Goal: Book appointment/travel/reservation

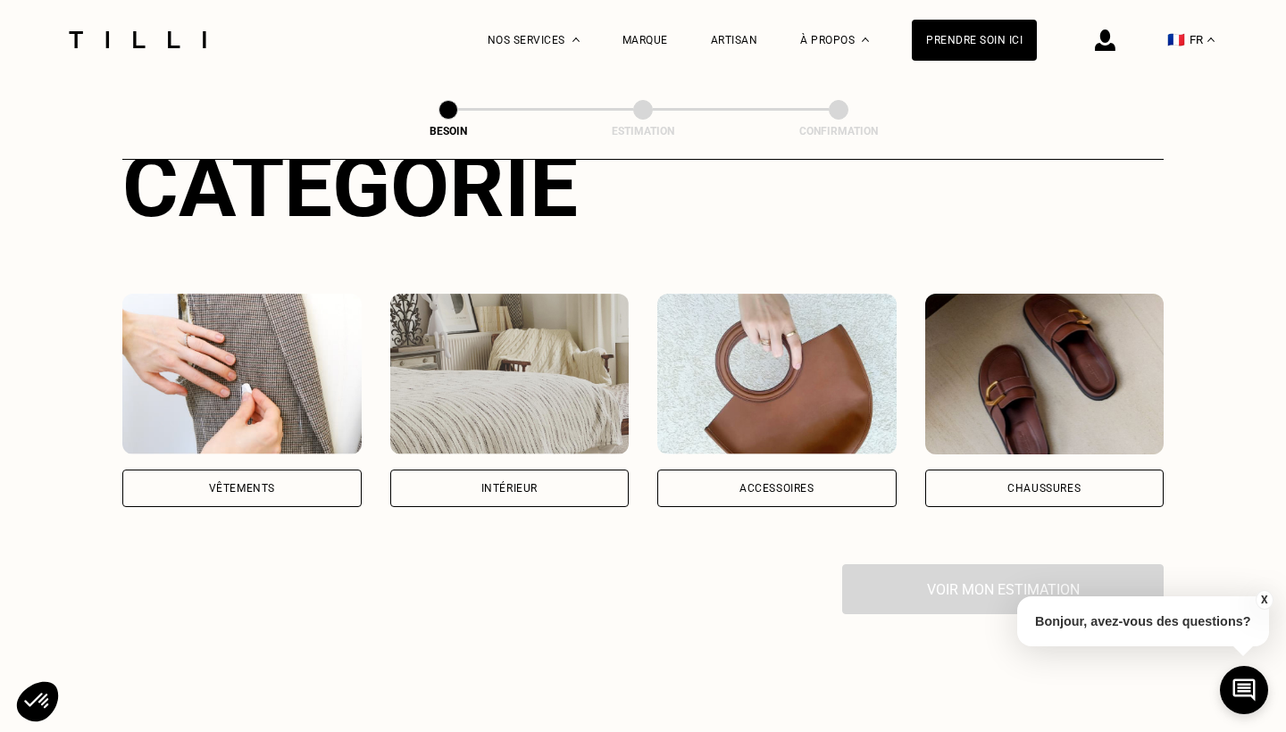
scroll to position [402, 0]
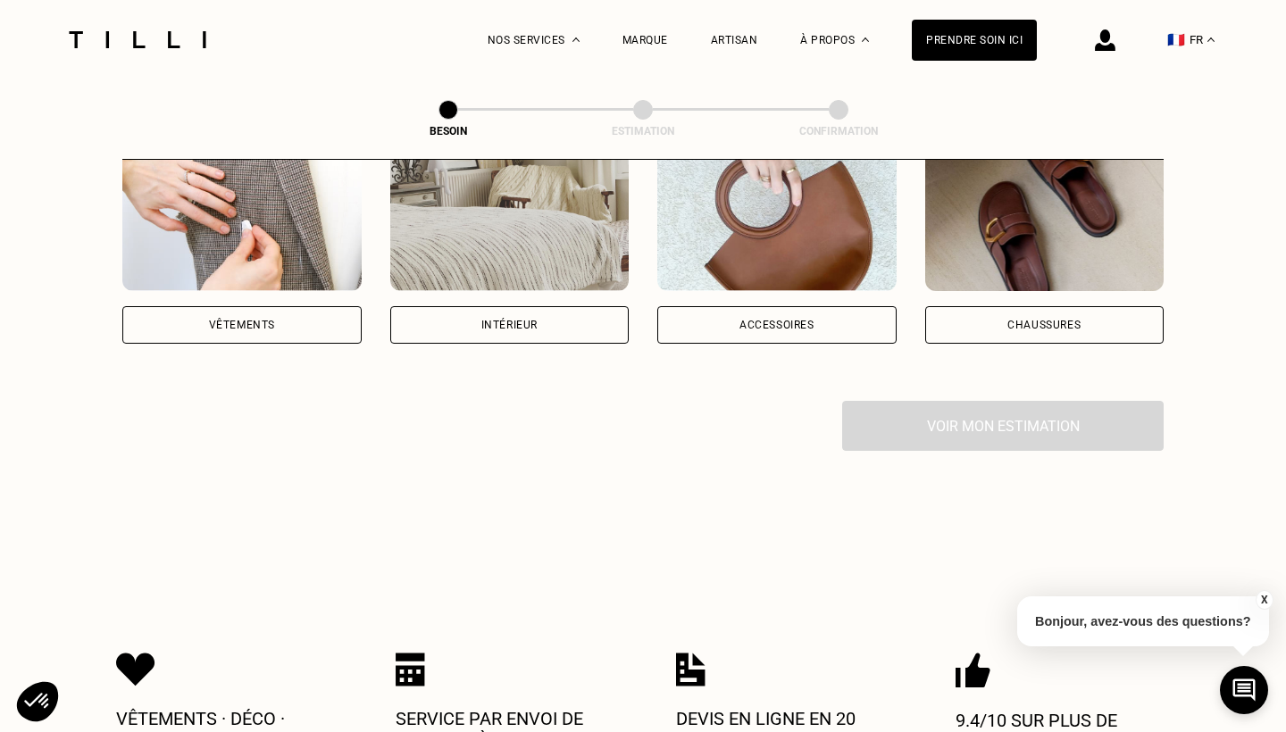
click at [282, 306] on div "Vêtements" at bounding box center [241, 325] width 239 height 38
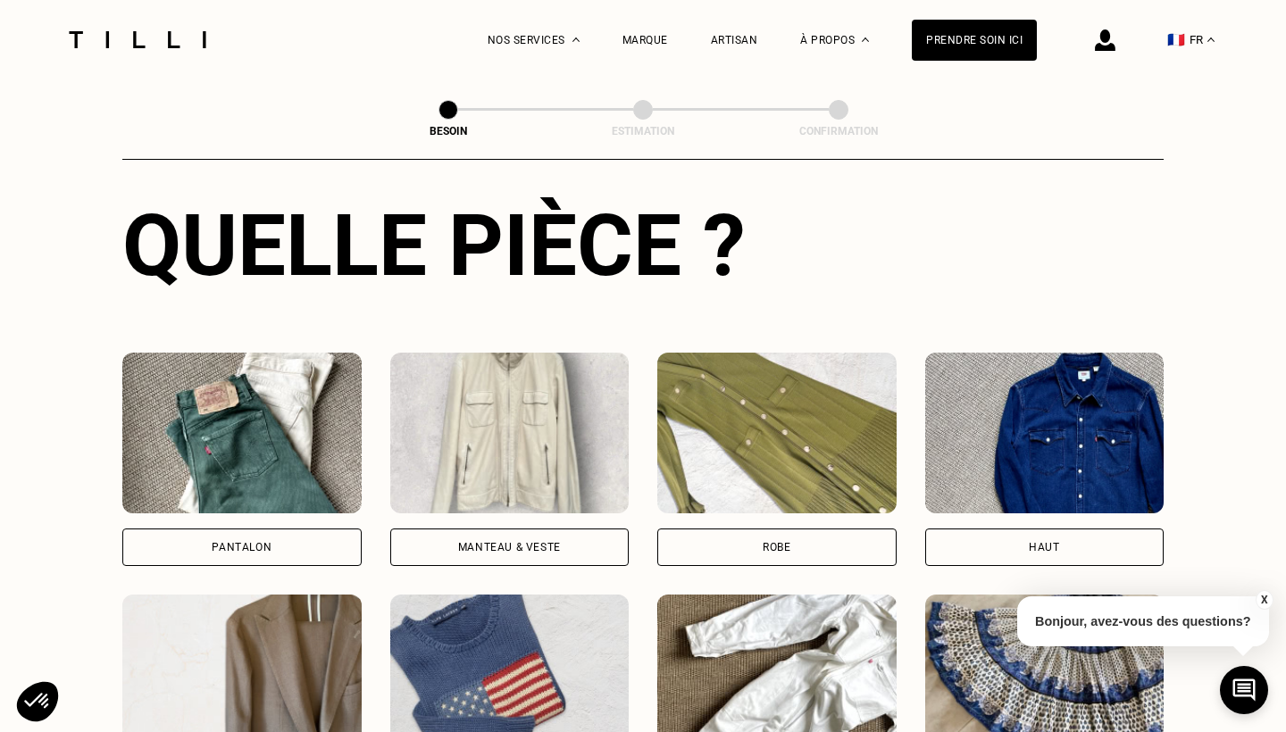
scroll to position [819, 0]
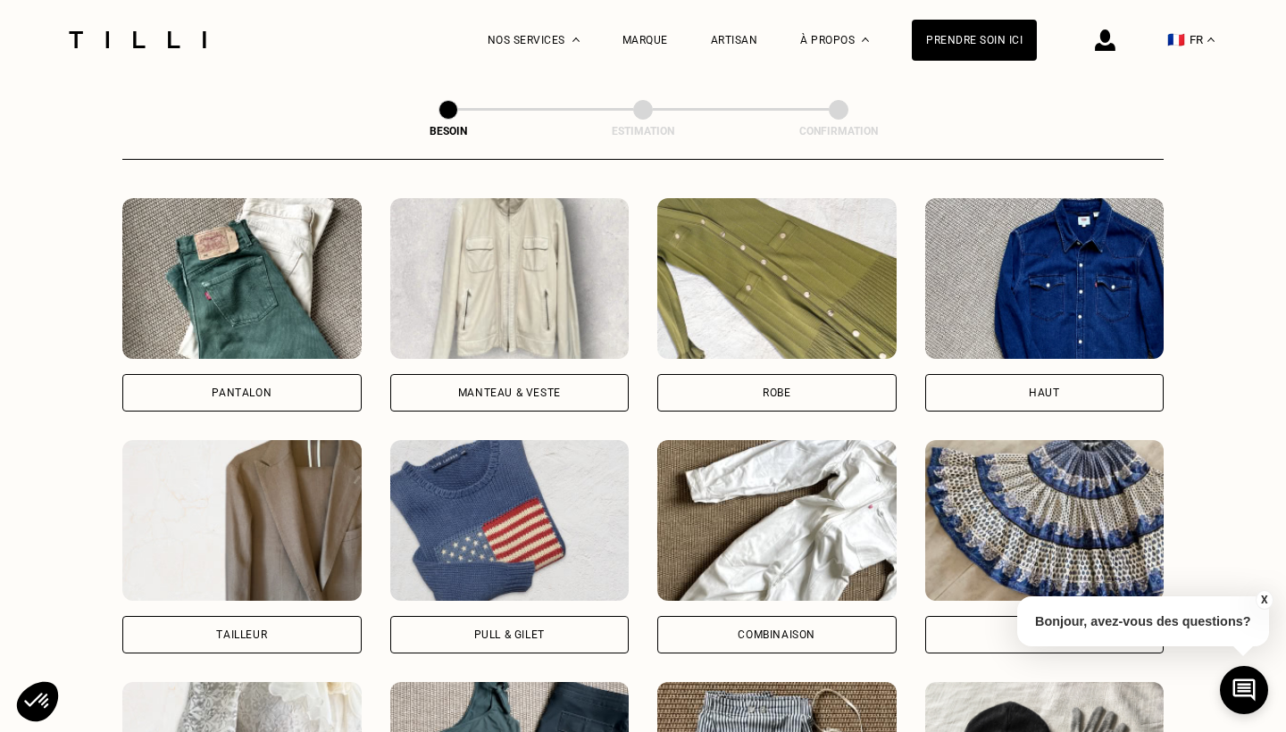
click at [782, 388] on div "Robe" at bounding box center [777, 393] width 28 height 11
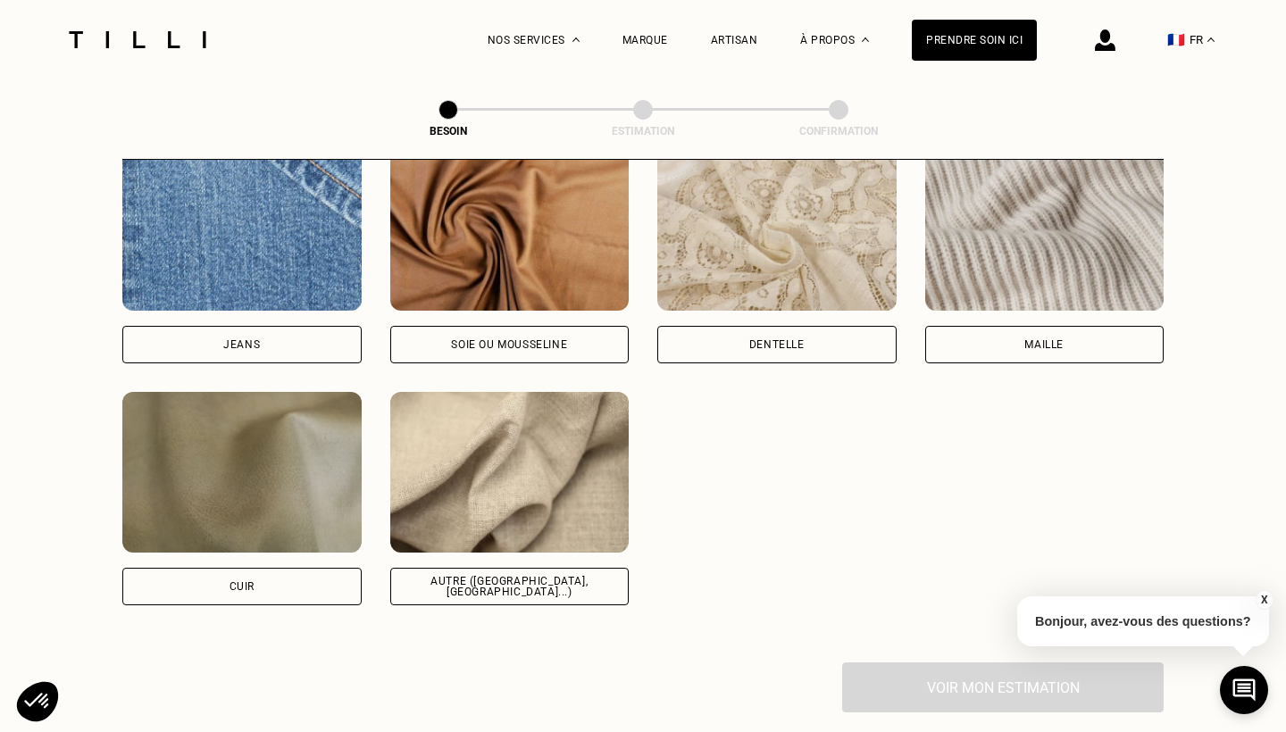
scroll to position [1948, 0]
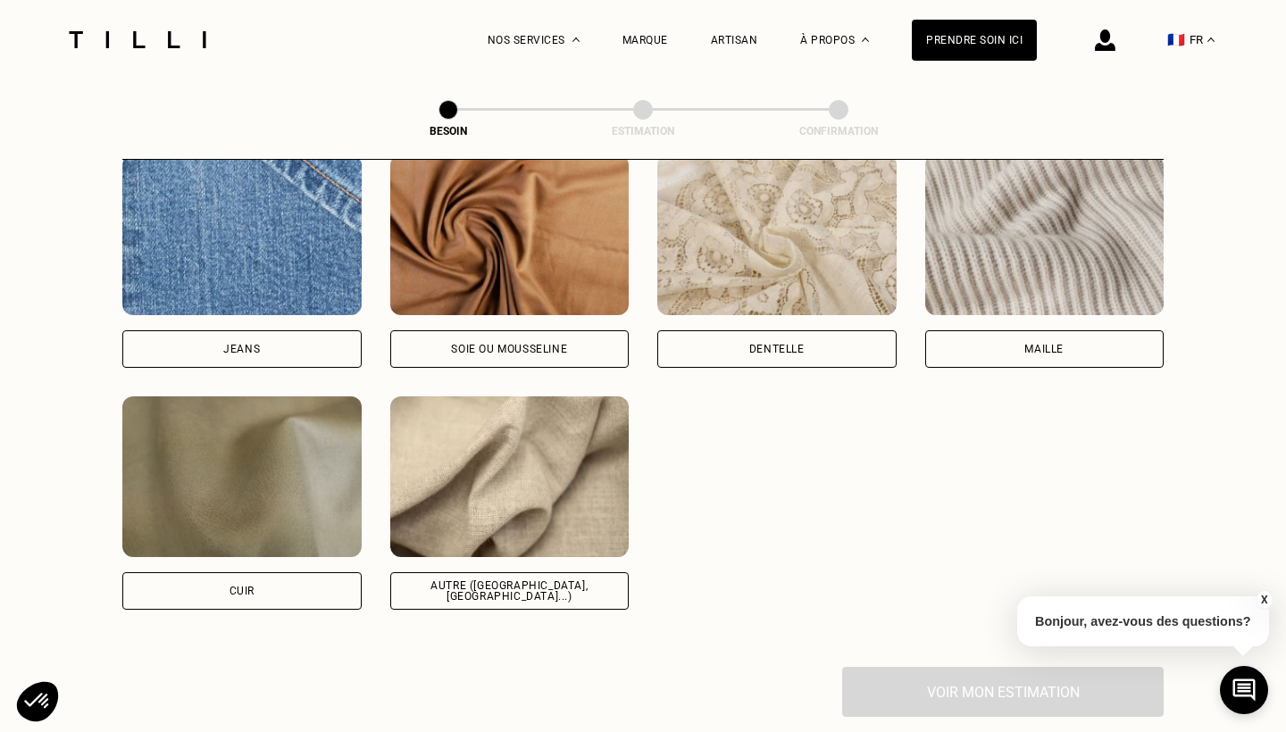
click at [555, 344] on div "Soie ou mousseline" at bounding box center [509, 349] width 116 height 11
select select "FR"
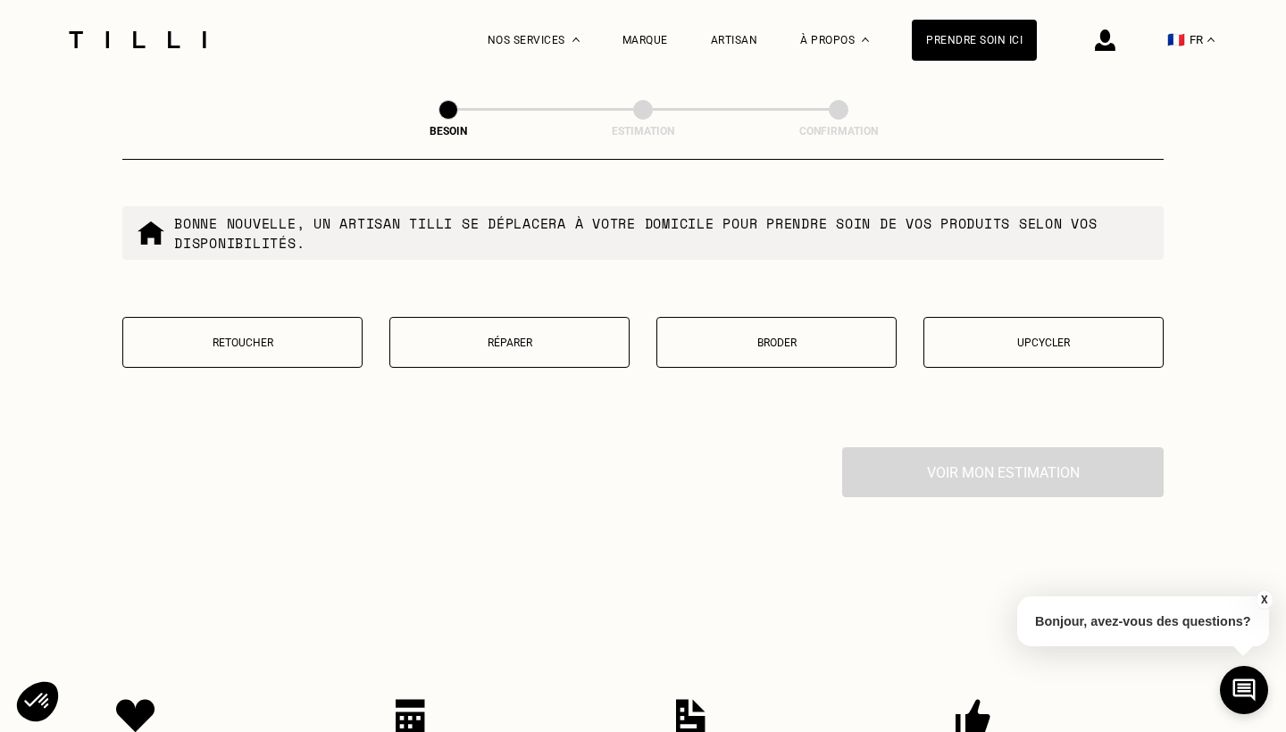
scroll to position [3068, 0]
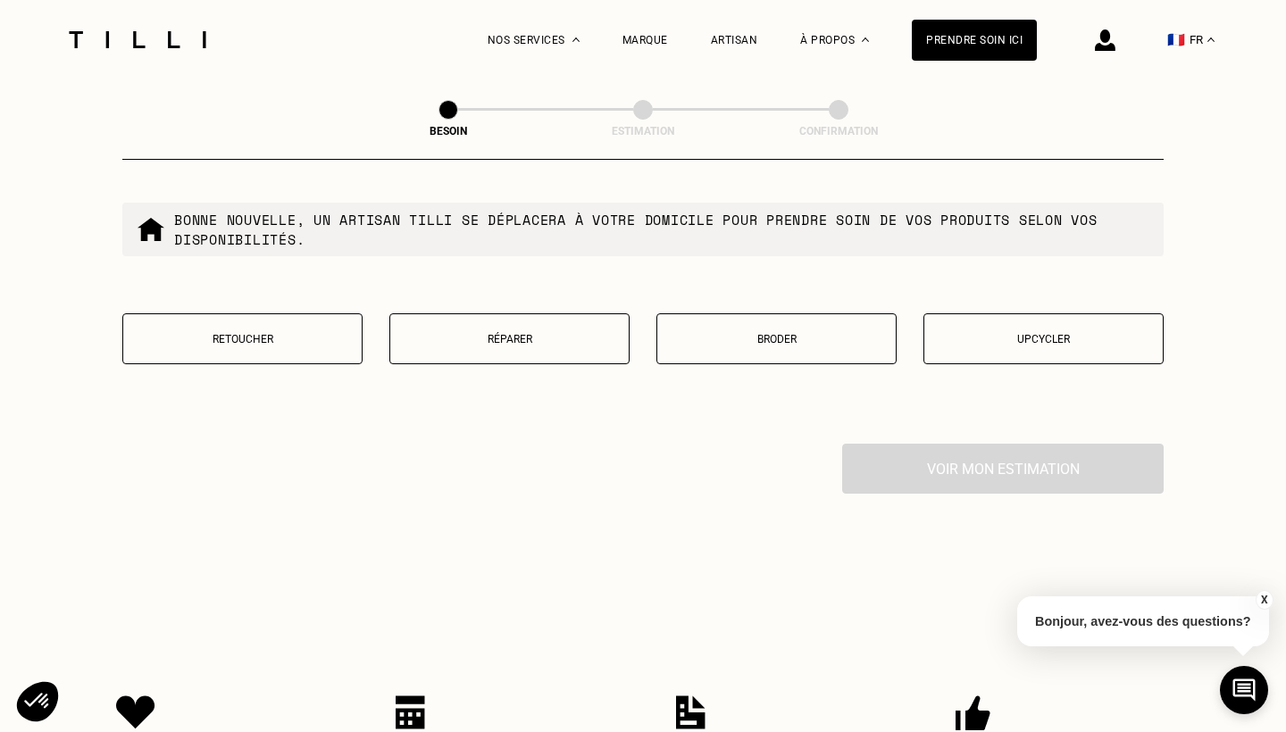
click at [241, 333] on p "Retoucher" at bounding box center [242, 339] width 221 height 13
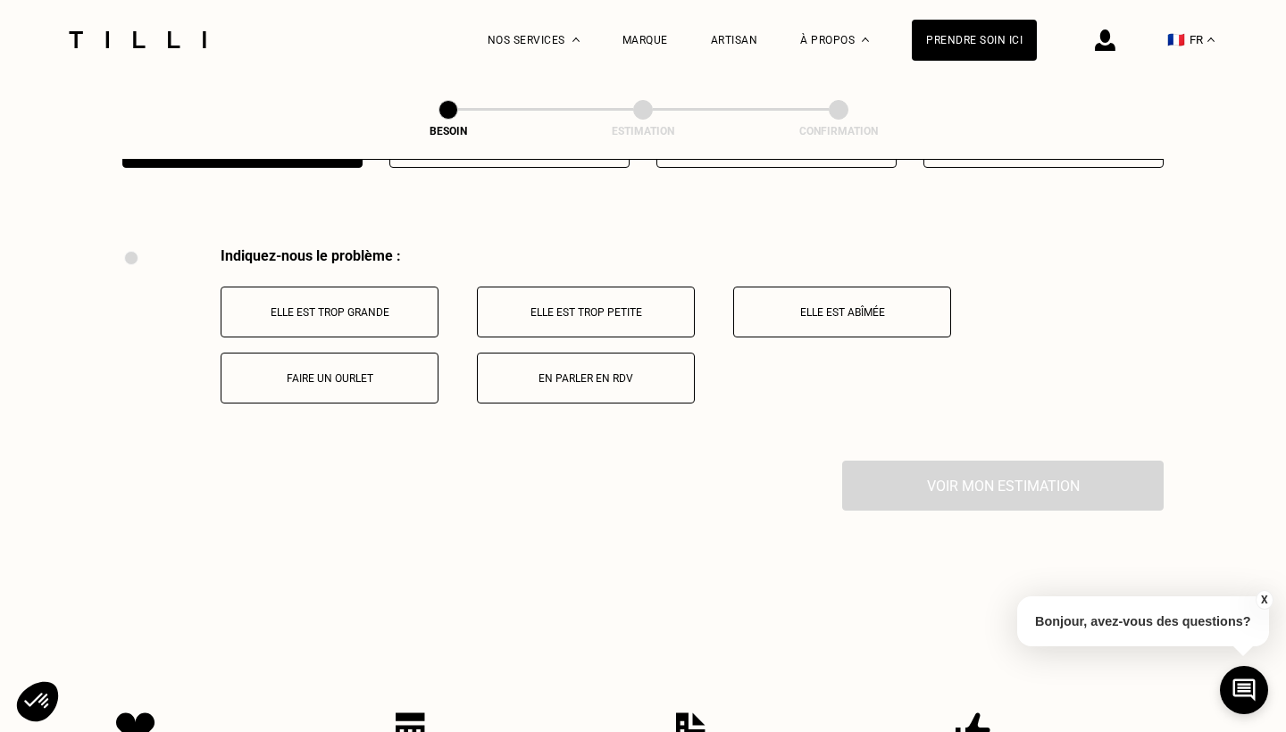
scroll to position [3296, 0]
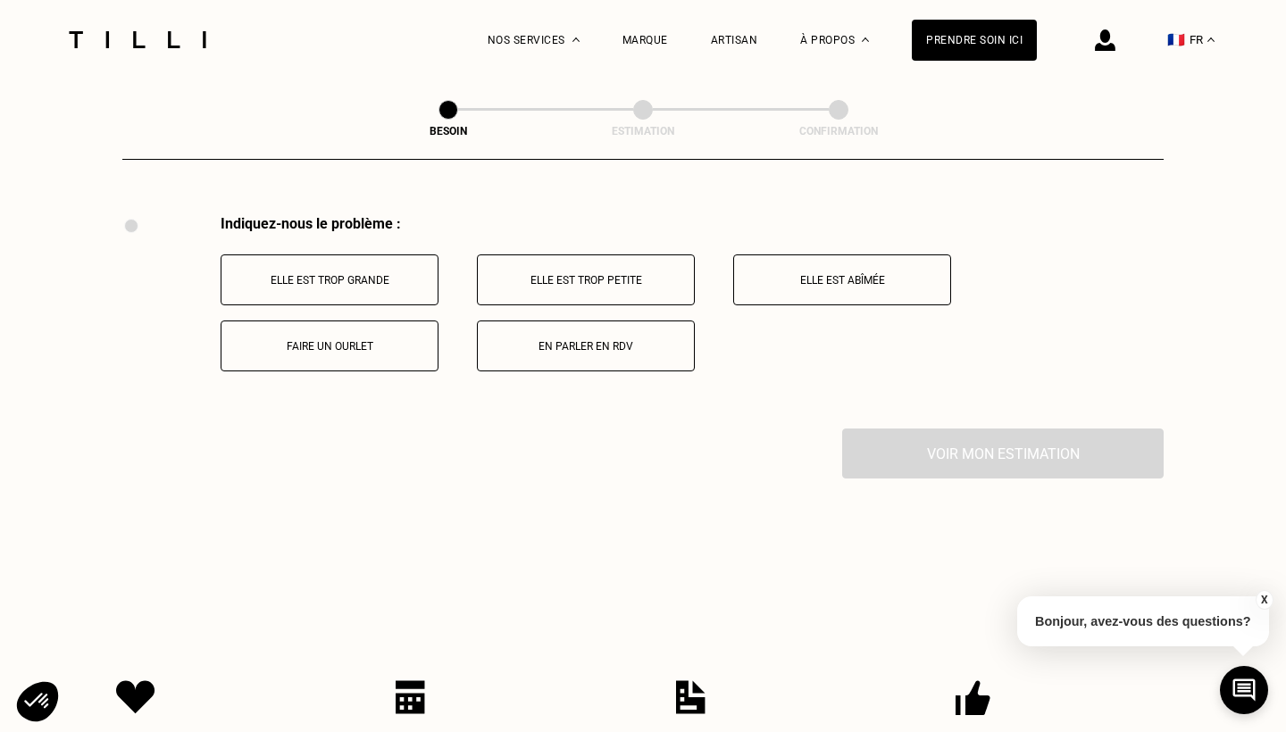
click at [415, 321] on button "Faire un ourlet" at bounding box center [330, 346] width 218 height 51
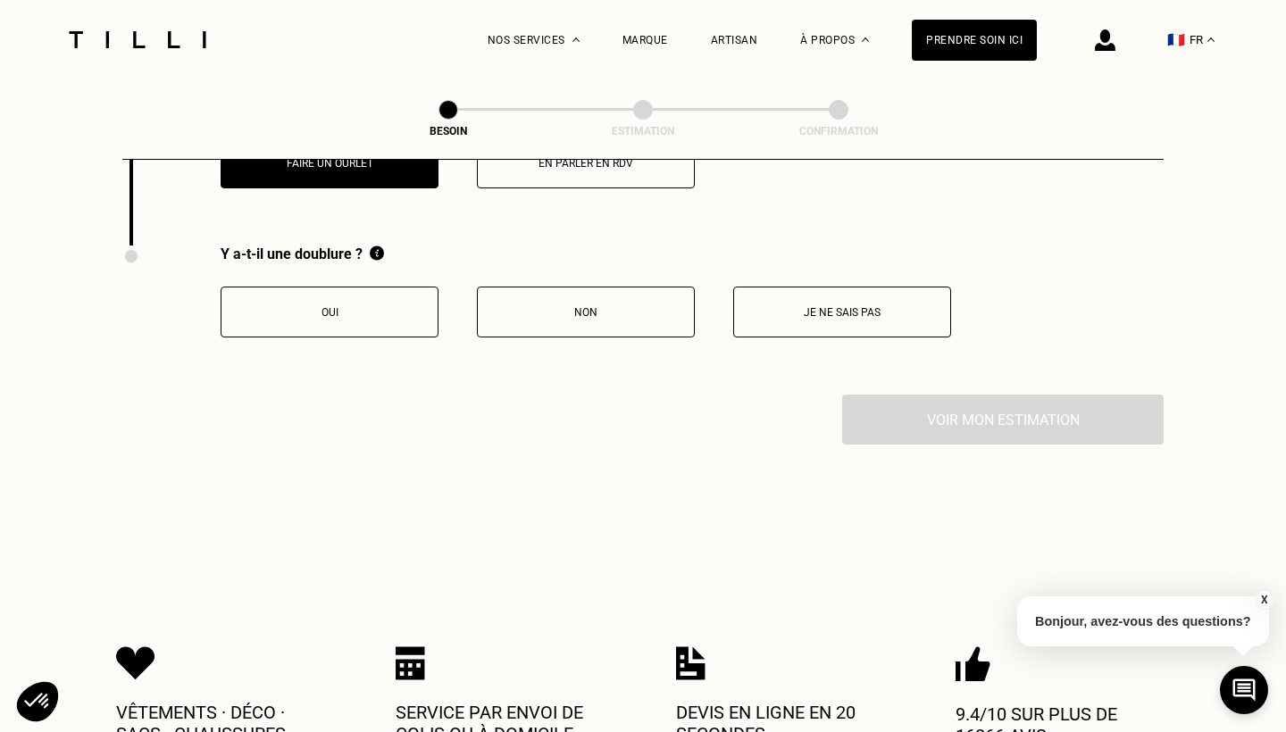
scroll to position [3510, 0]
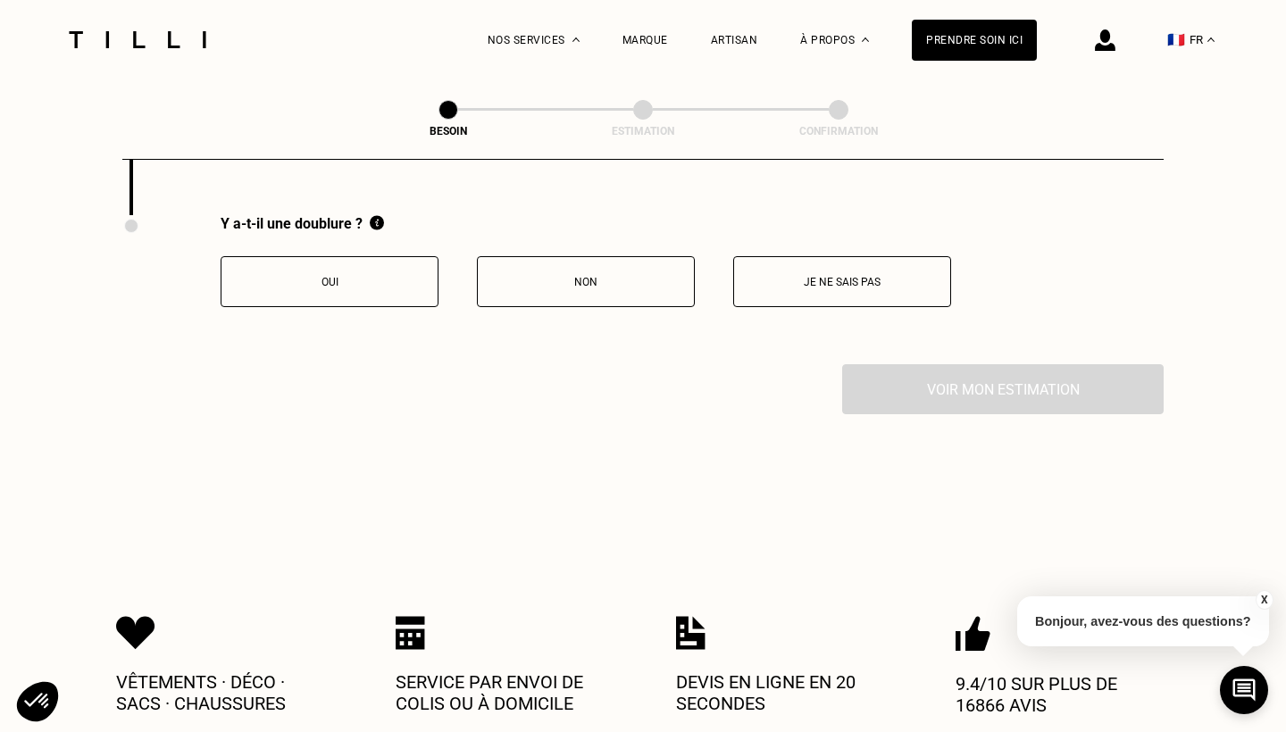
click at [856, 276] on p "Je ne sais pas" at bounding box center [842, 282] width 198 height 13
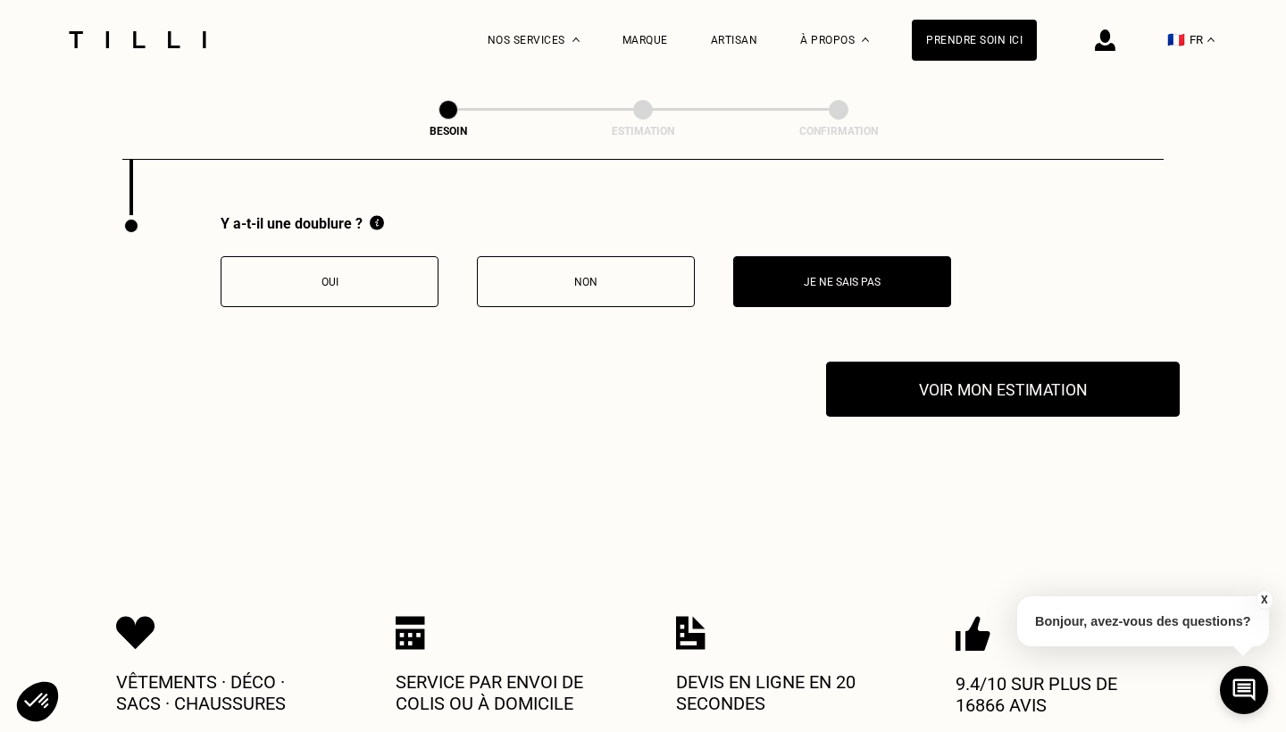
click at [967, 385] on button "Voir mon estimation" at bounding box center [1003, 389] width 354 height 55
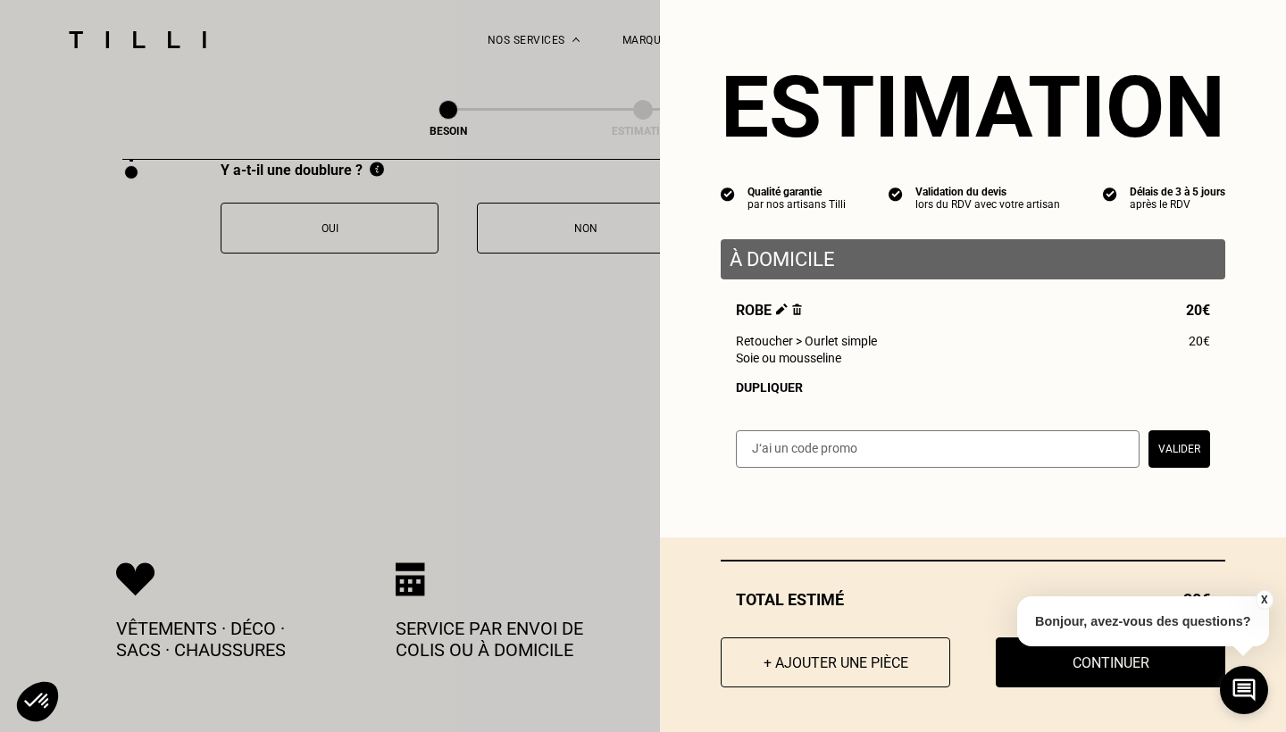
scroll to position [3566, 0]
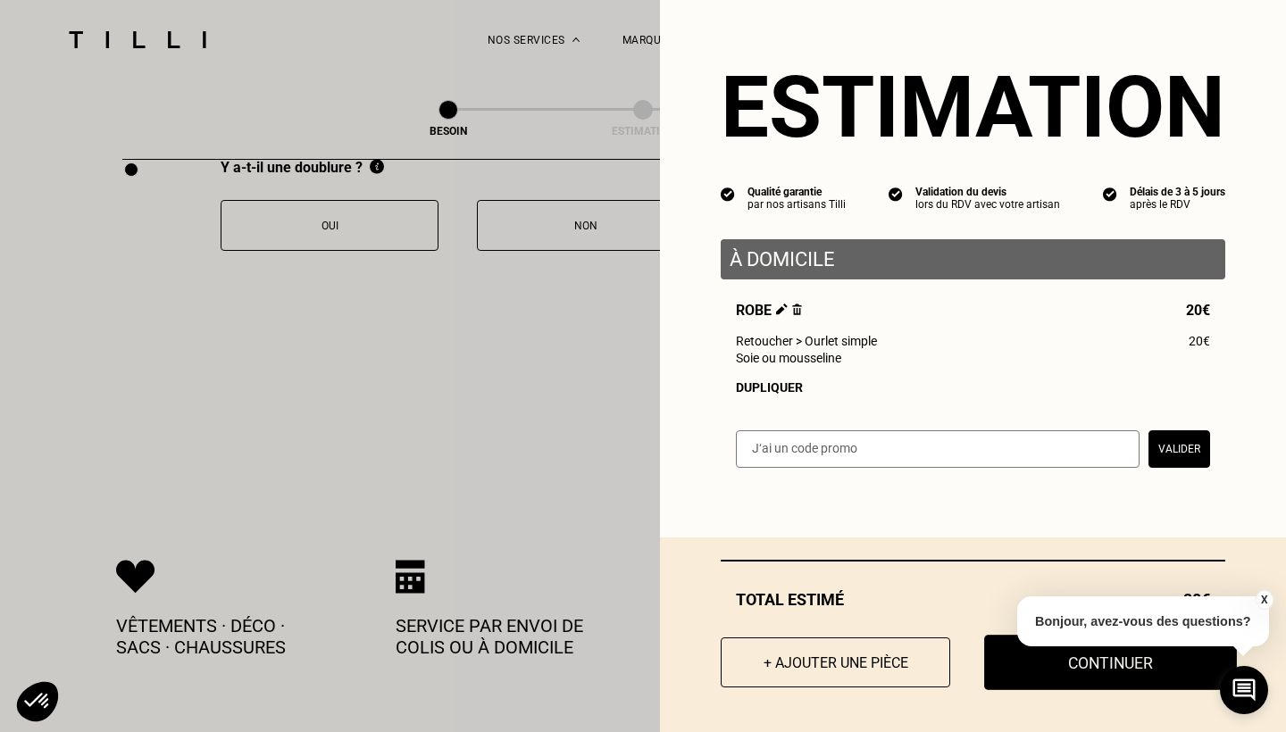
click at [1103, 683] on button "Continuer" at bounding box center [1110, 662] width 253 height 55
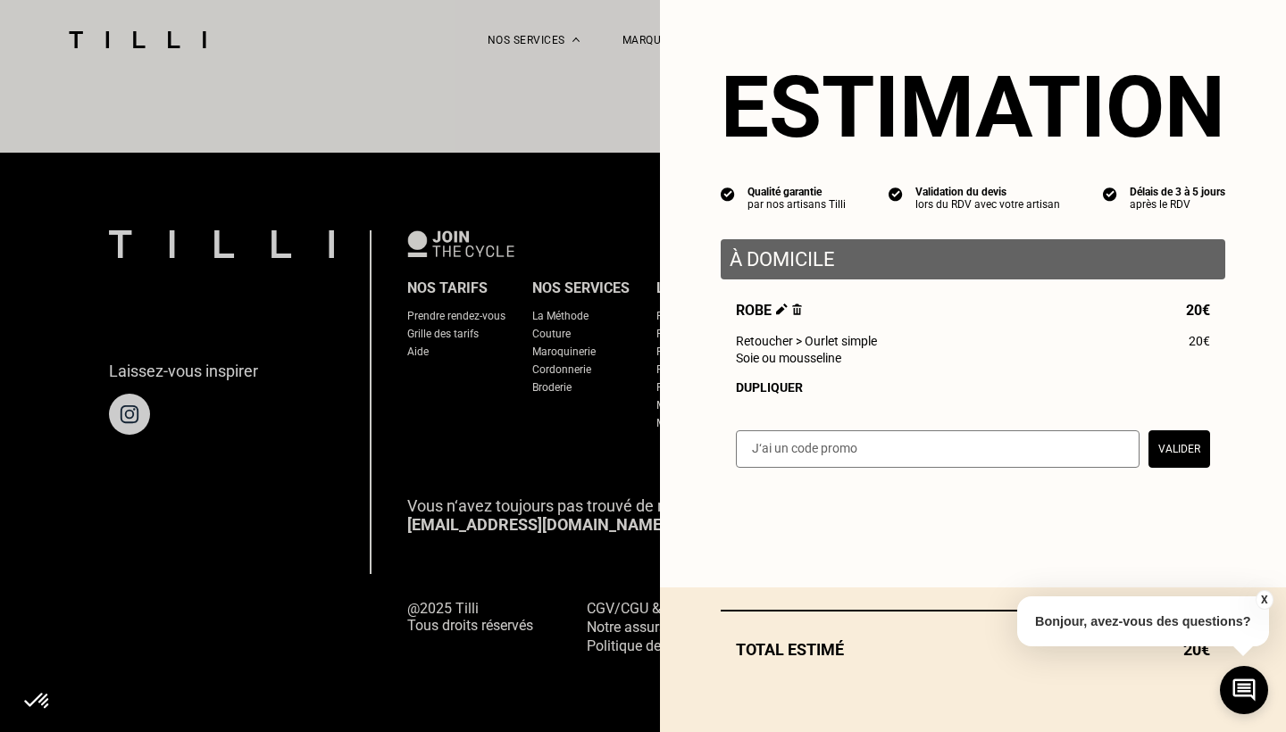
scroll to position [1074, 0]
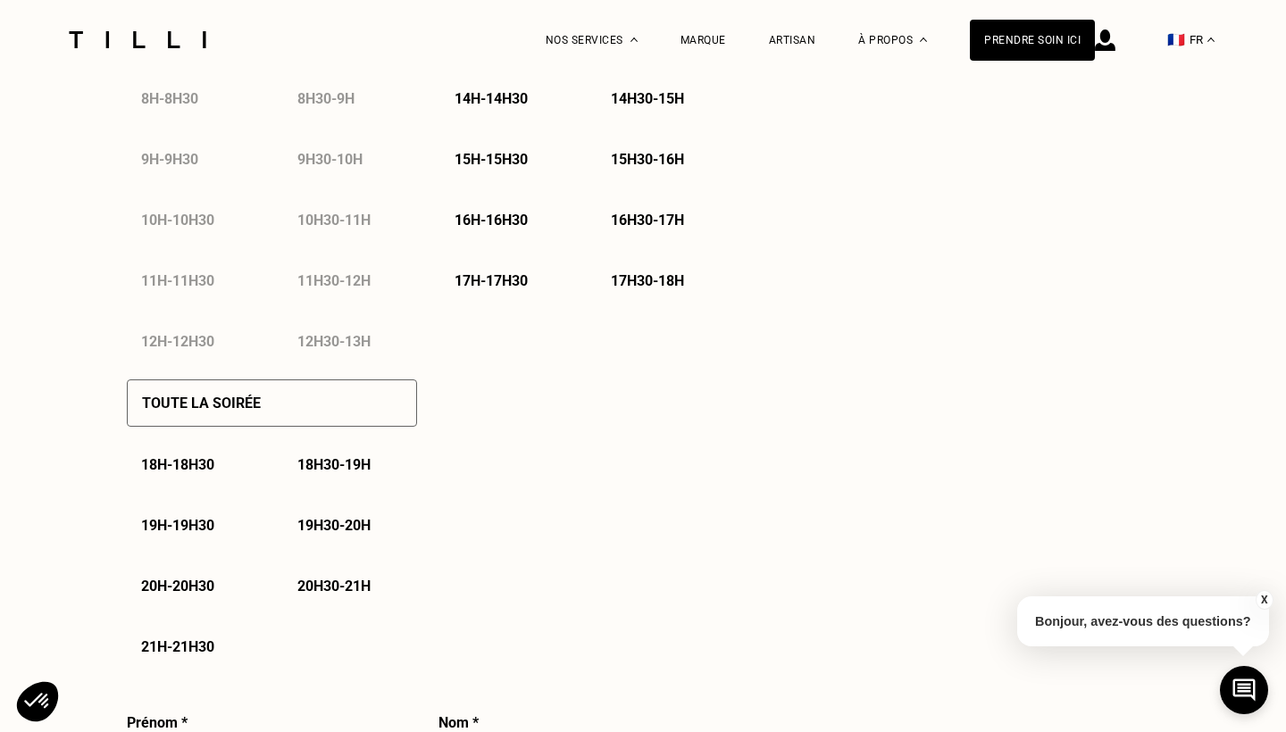
select select "FR"
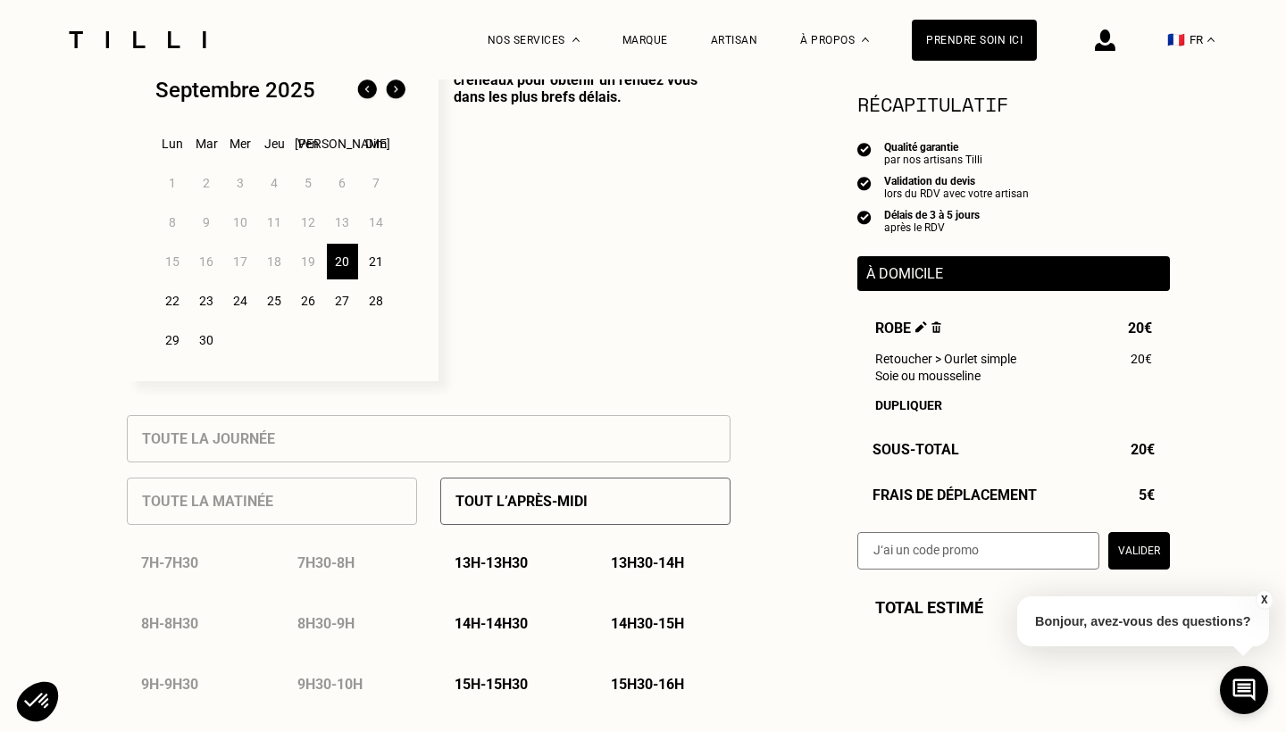
scroll to position [497, 0]
click at [372, 265] on div "21" at bounding box center [376, 260] width 31 height 36
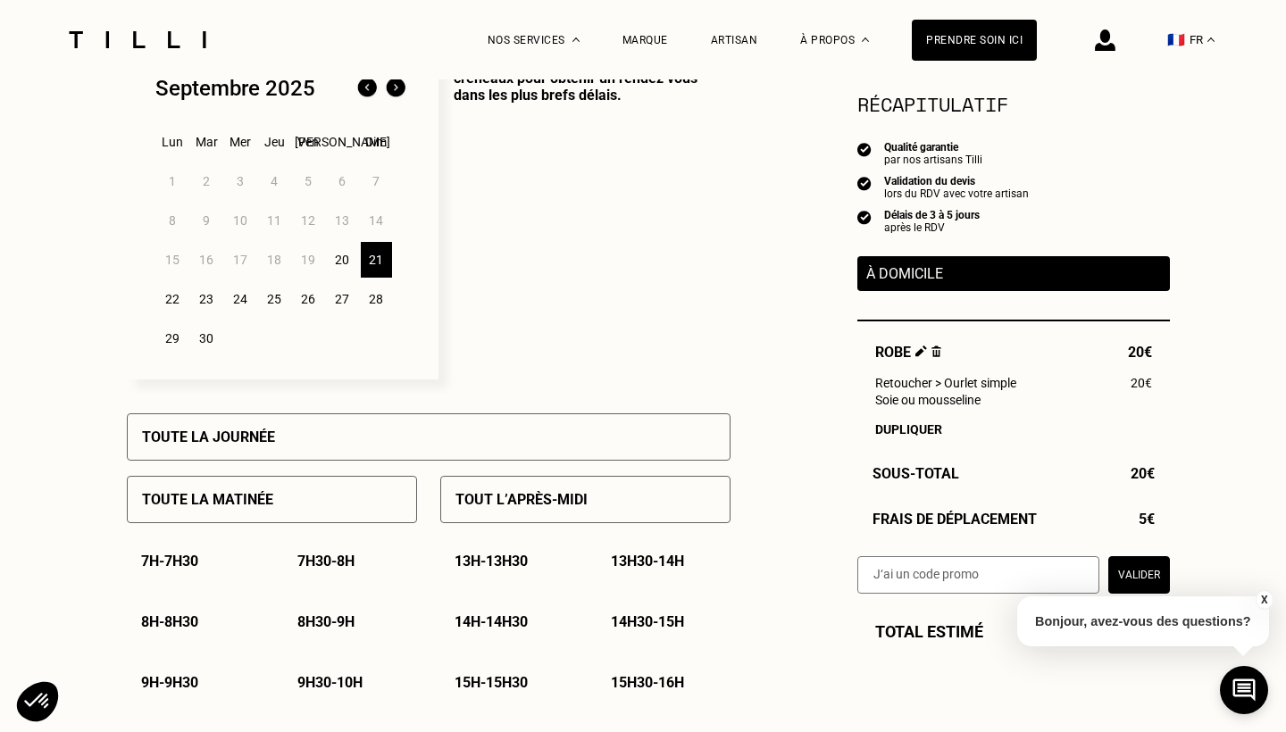
click at [346, 261] on div "20" at bounding box center [342, 260] width 31 height 36
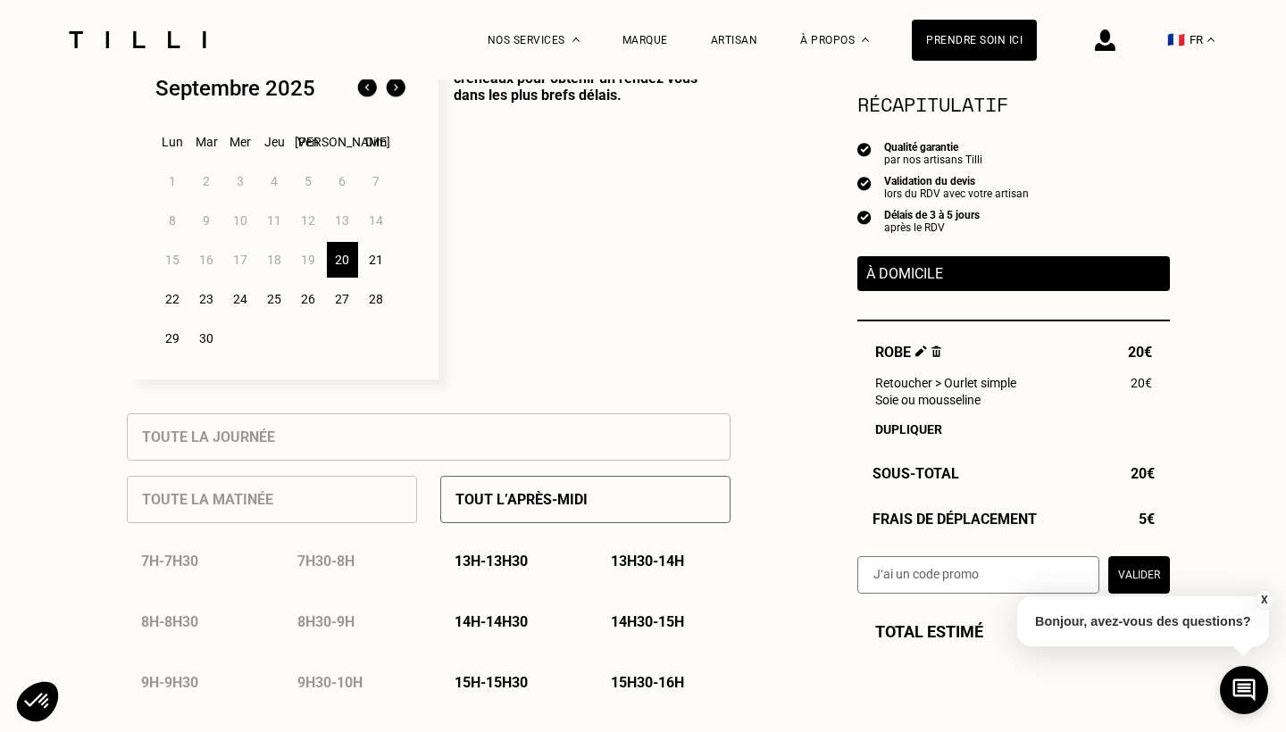
click at [366, 260] on div "21" at bounding box center [376, 260] width 31 height 36
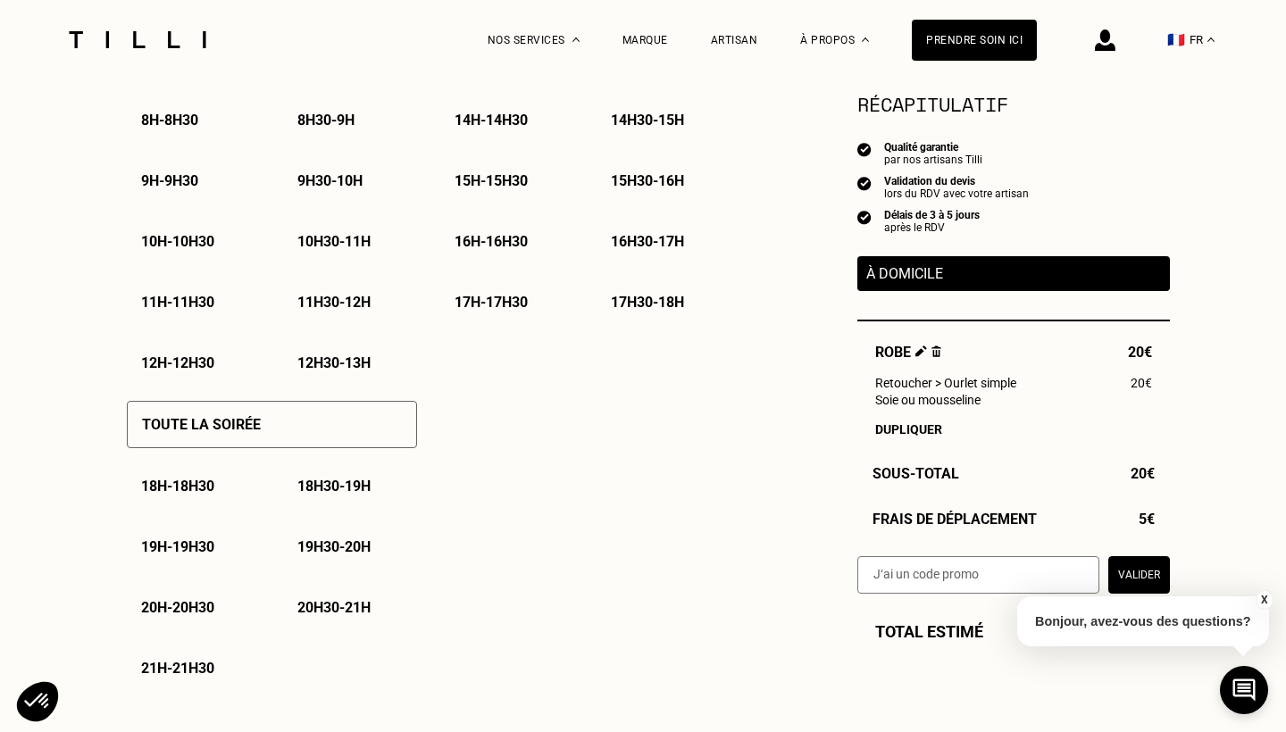
scroll to position [1002, 0]
